Goal: Information Seeking & Learning: Understand process/instructions

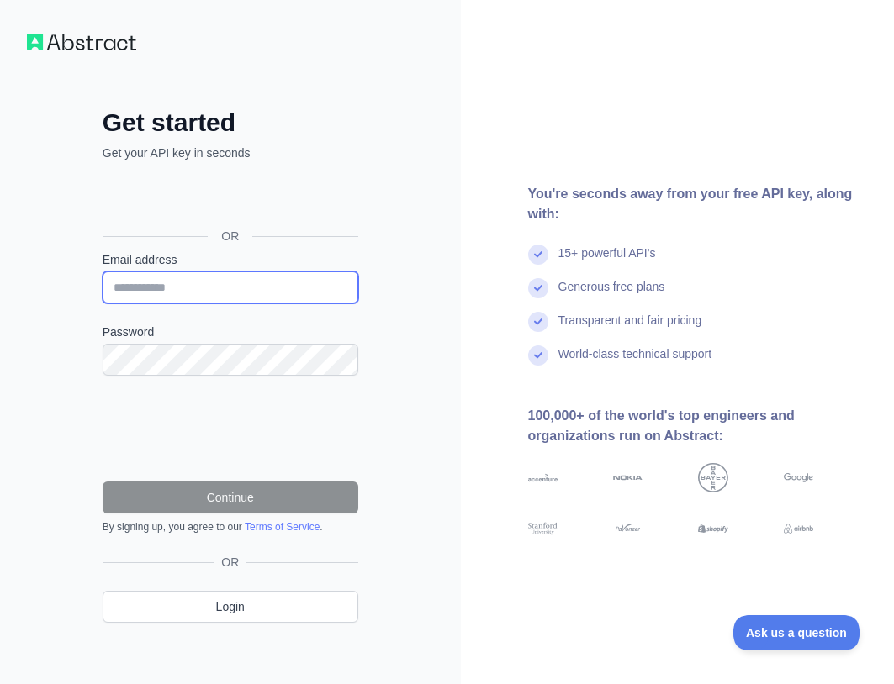
click at [161, 285] on input "Email address" at bounding box center [231, 288] width 256 height 32
click at [55, 388] on div "Get started Get your API key in seconds OR Email address Password Continue By s…" at bounding box center [230, 345] width 461 height 690
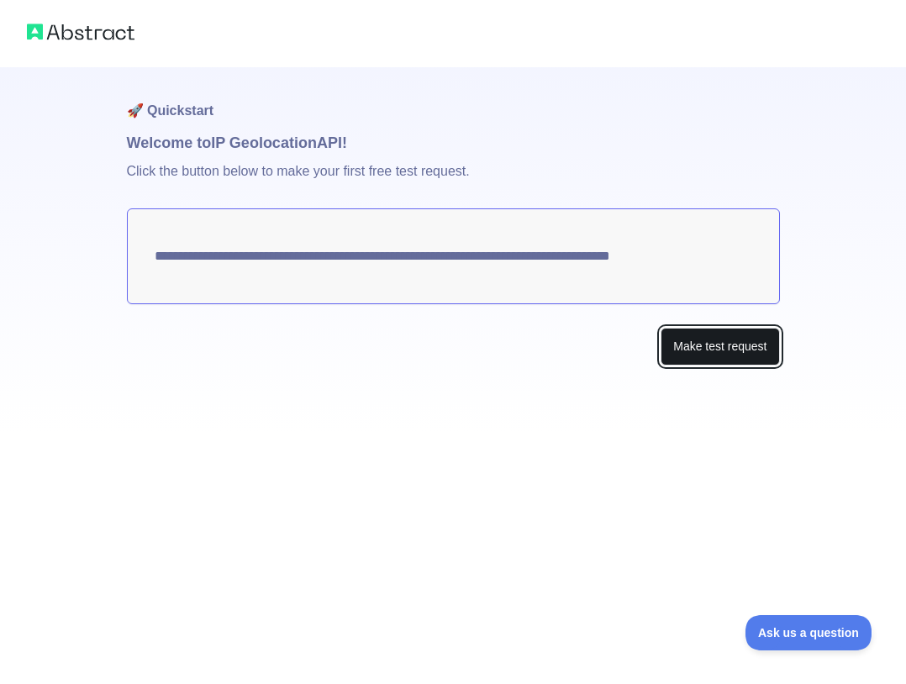
click at [712, 346] on button "Make test request" at bounding box center [720, 347] width 119 height 38
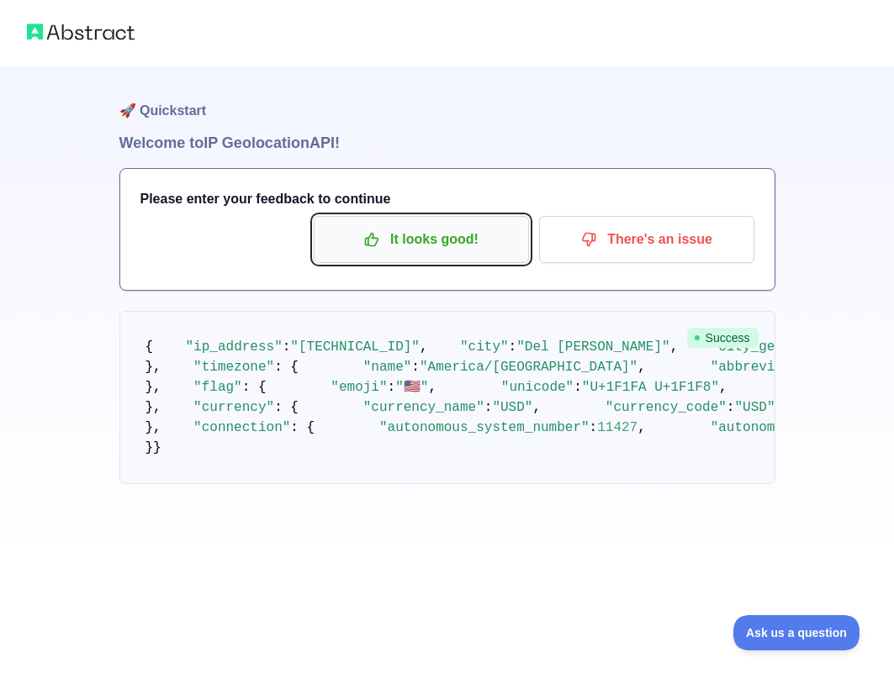
click at [419, 237] on p "It looks good!" at bounding box center [421, 239] width 190 height 29
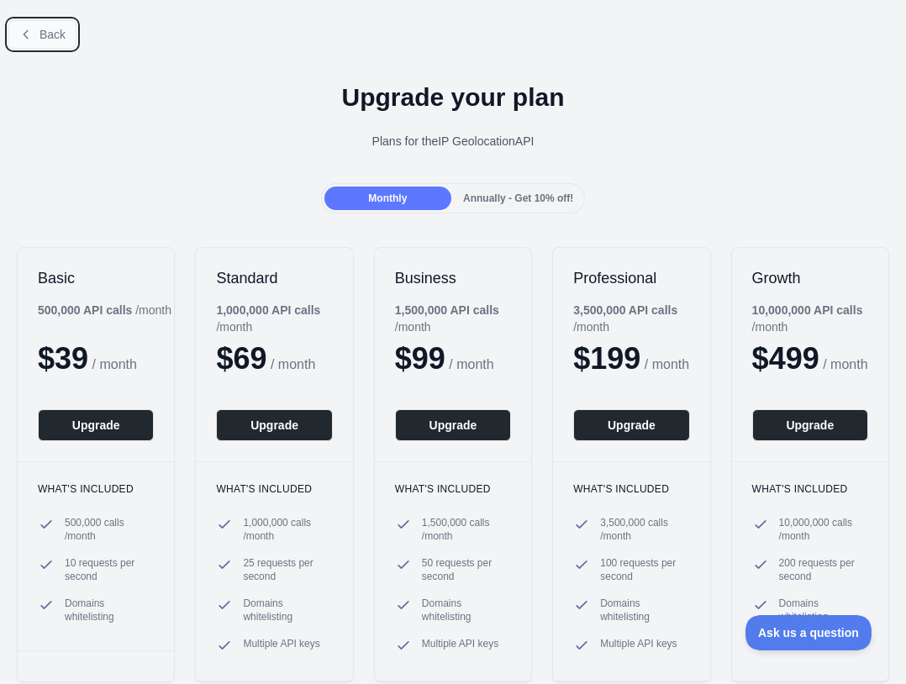
click at [55, 29] on span "Back" at bounding box center [53, 34] width 26 height 13
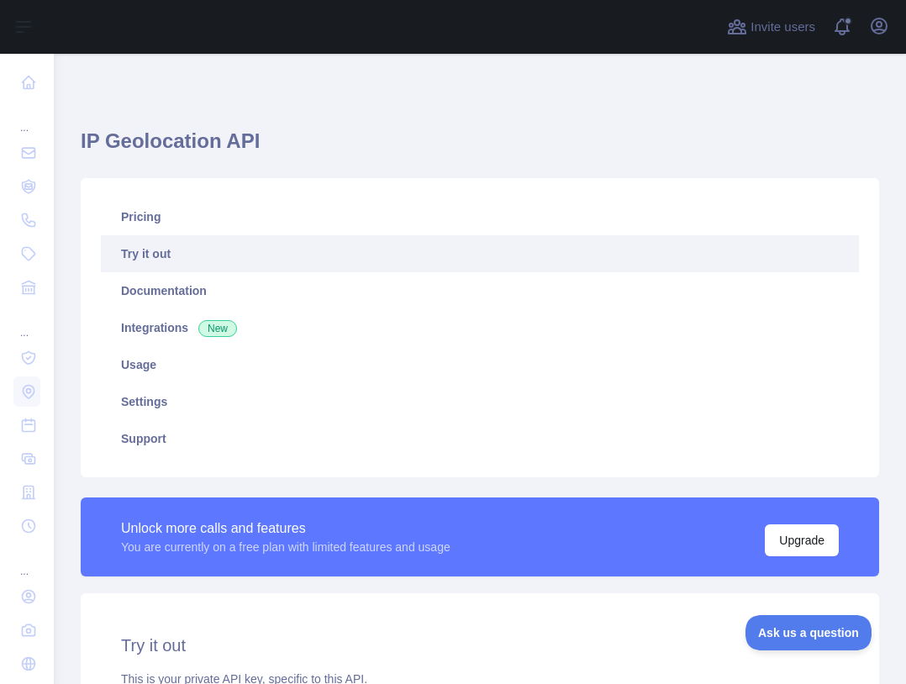
click at [175, 142] on h1 "IP Geolocation API" at bounding box center [480, 148] width 799 height 40
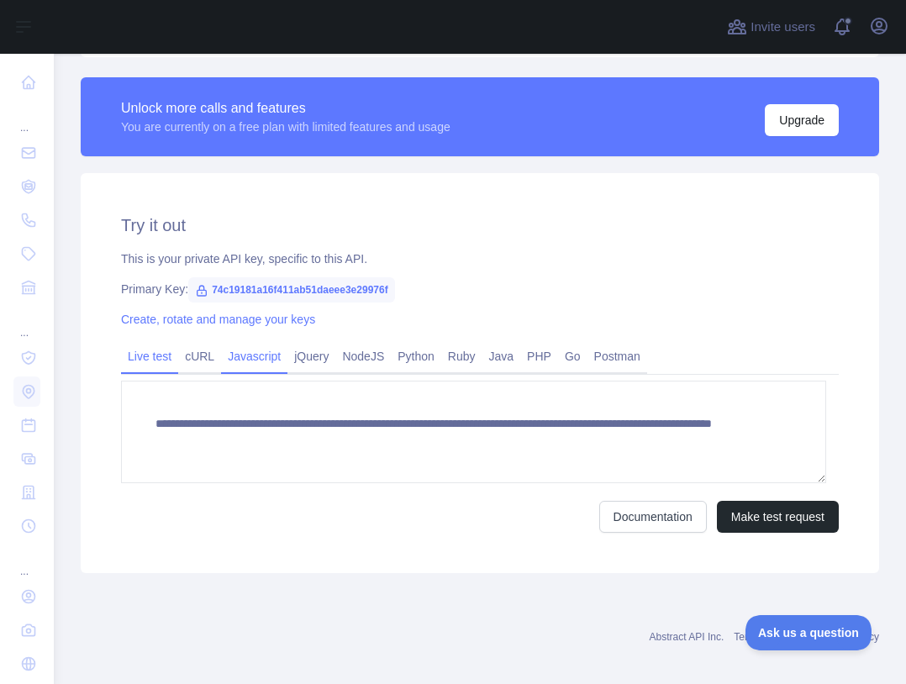
click at [254, 361] on link "Javascript" at bounding box center [254, 356] width 66 height 27
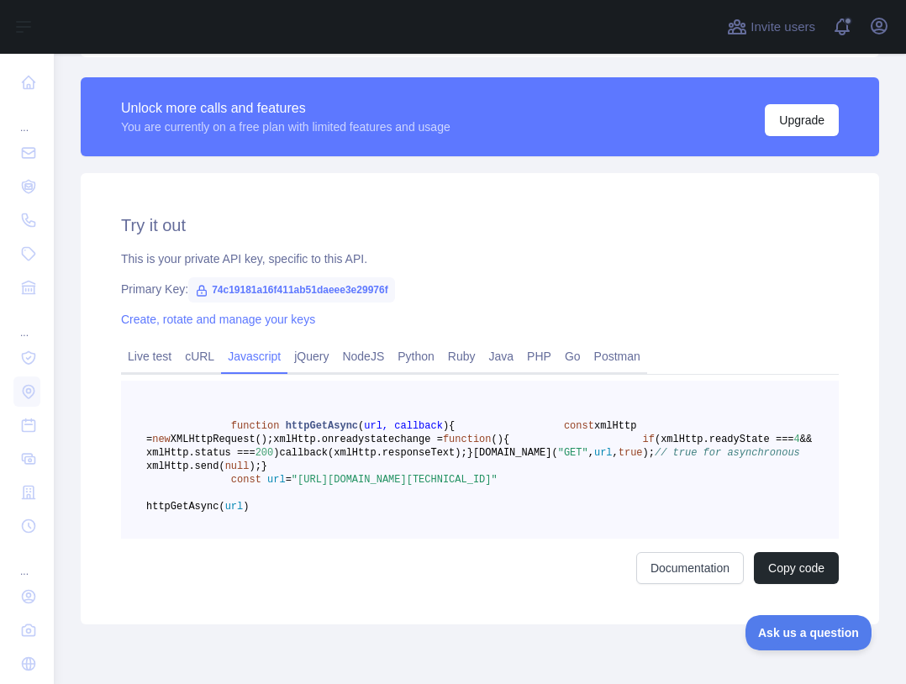
scroll to position [504, 0]
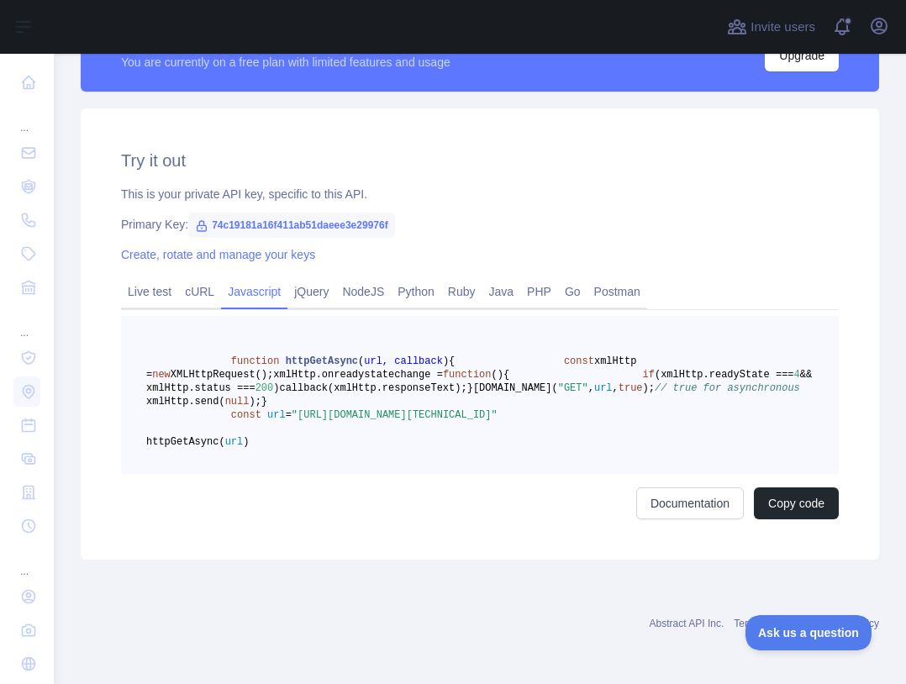
drag, startPoint x: 293, startPoint y: 478, endPoint x: 644, endPoint y: 490, distance: 351.7
click at [498, 421] on span ""[URL][DOMAIN_NAME][TECHNICAL_ID]"" at bounding box center [395, 415] width 206 height 12
copy span ""[URL][DOMAIN_NAME][TECHNICAL_ID]"
click at [134, 279] on link "Live test" at bounding box center [149, 291] width 57 height 27
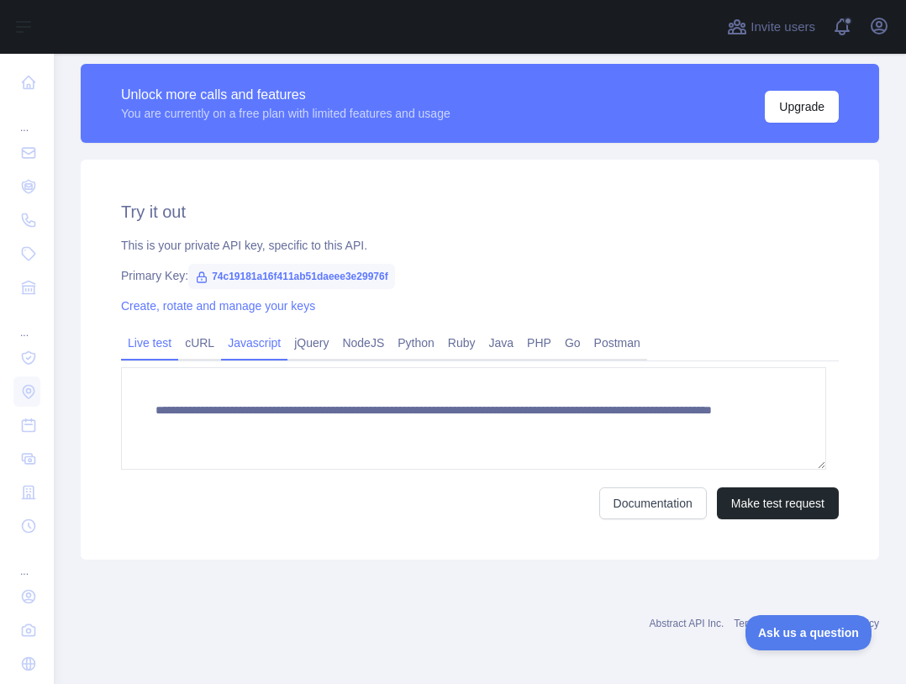
click at [237, 344] on link "Javascript" at bounding box center [254, 343] width 66 height 27
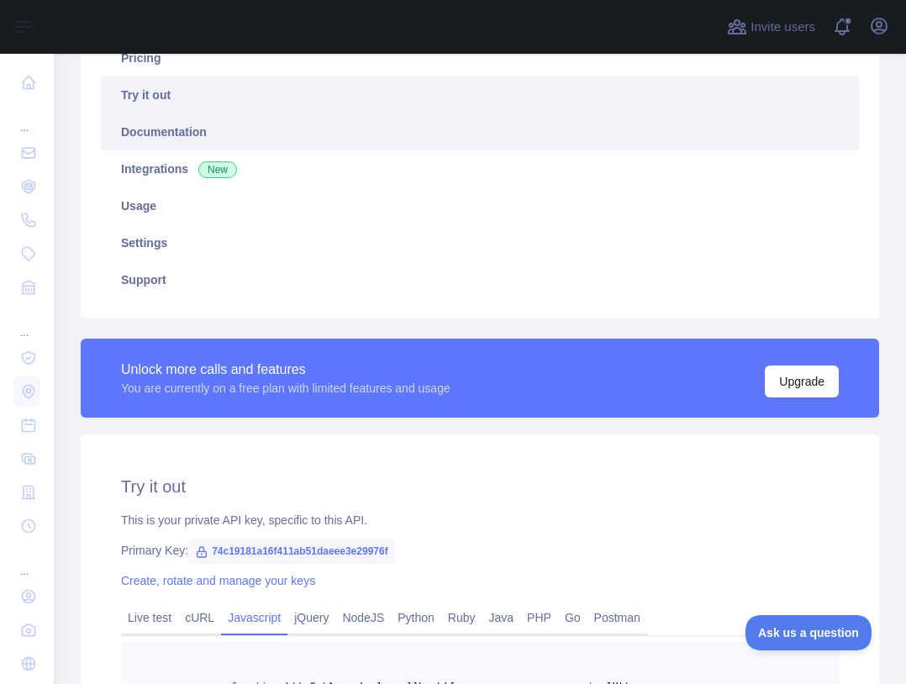
scroll to position [0, 0]
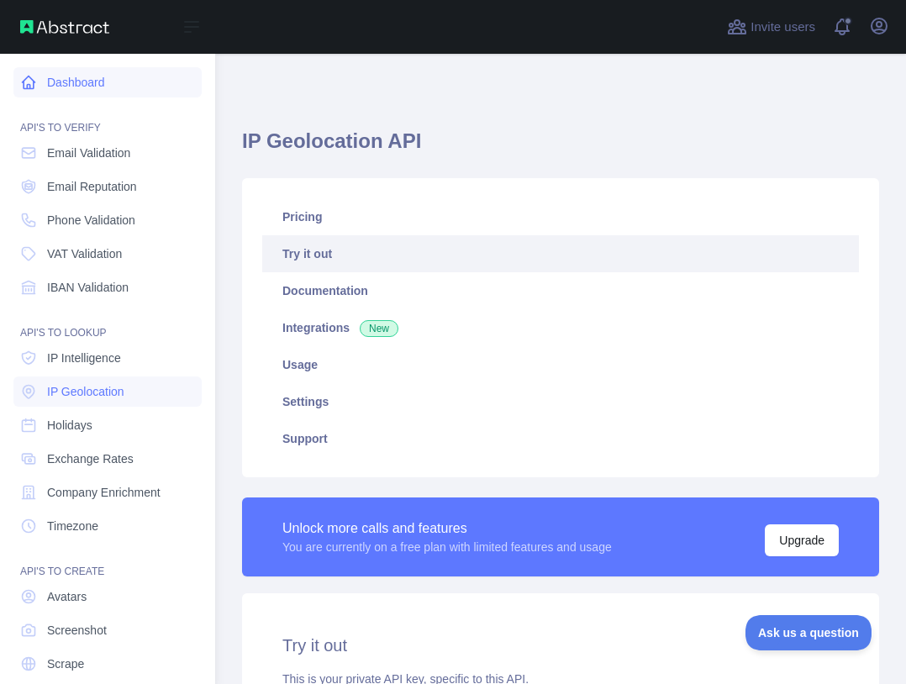
click at [66, 83] on link "Dashboard" at bounding box center [107, 82] width 188 height 30
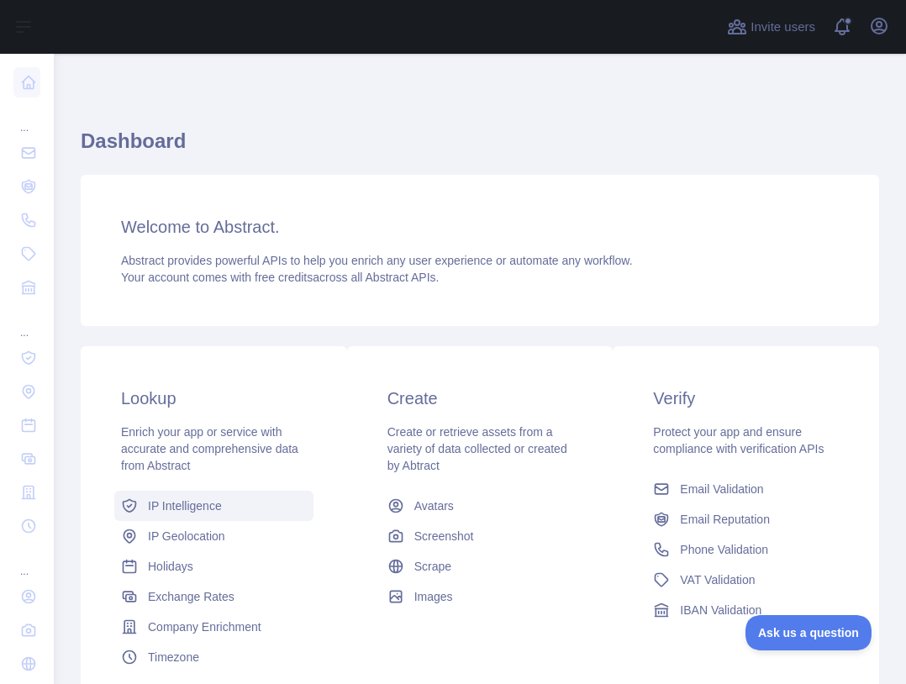
scroll to position [153, 0]
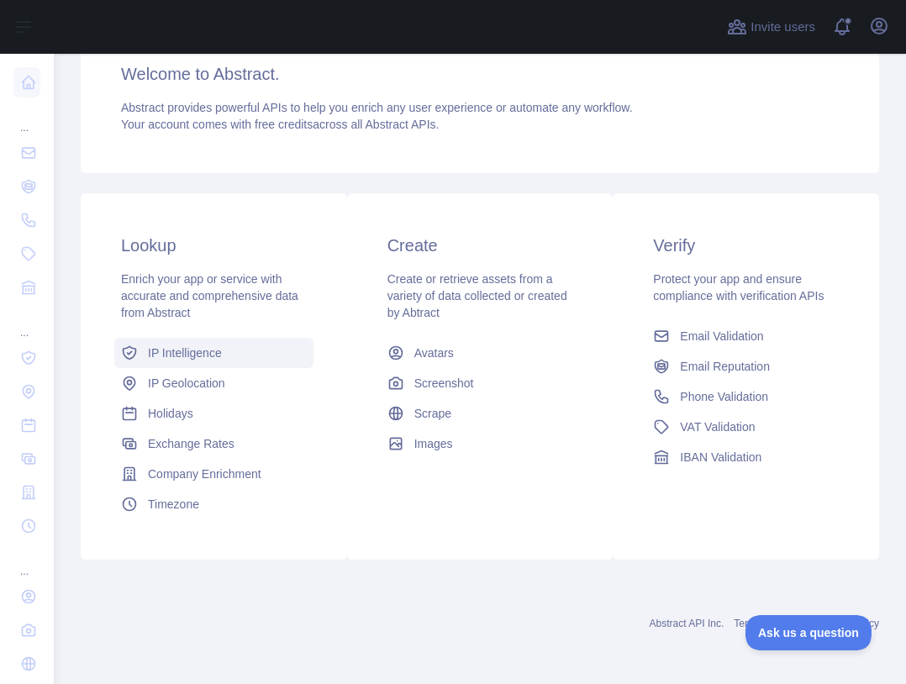
click at [208, 350] on span "IP Intelligence" at bounding box center [185, 353] width 74 height 17
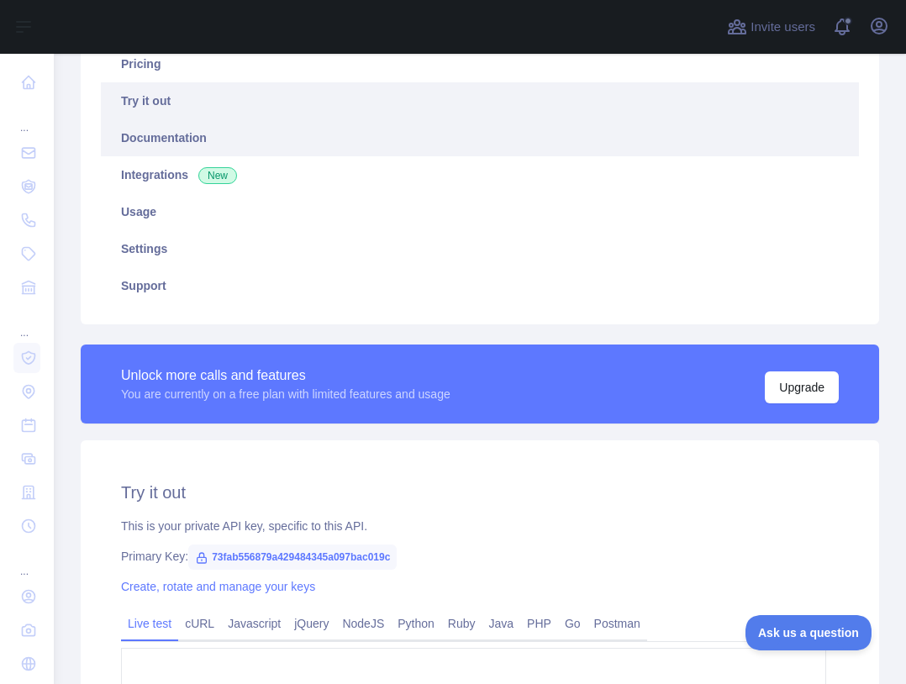
click at [166, 134] on link "Documentation" at bounding box center [480, 137] width 758 height 37
